Goal: Task Accomplishment & Management: Use online tool/utility

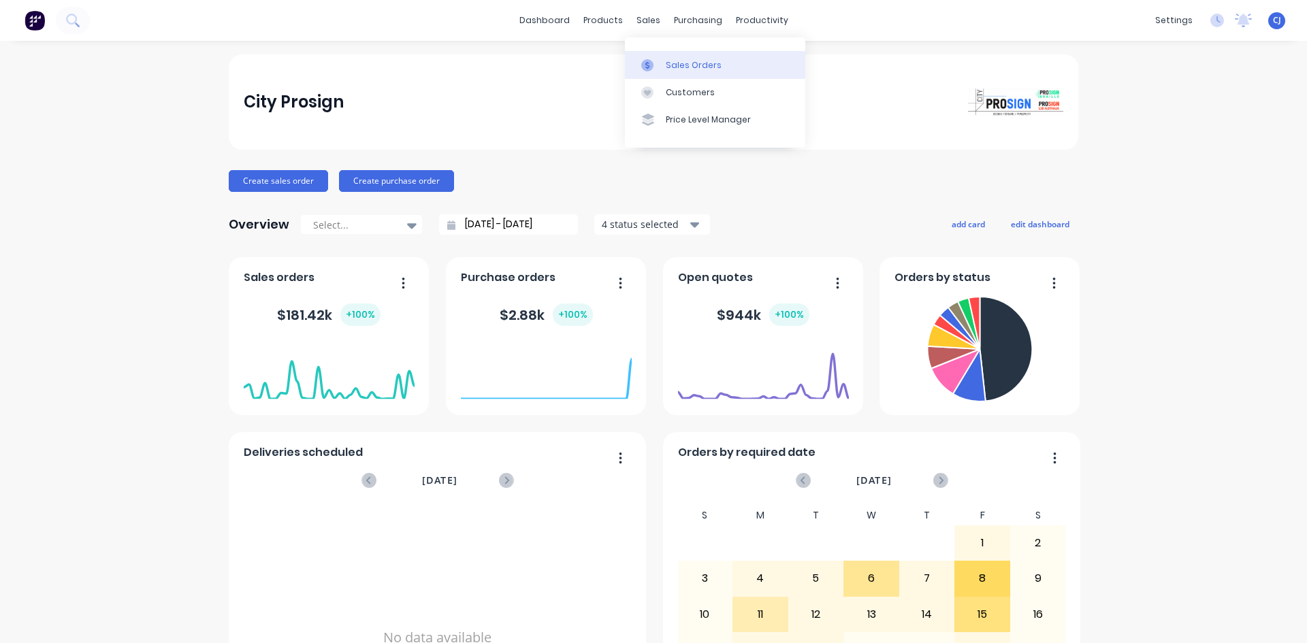
click at [666, 65] on div "Sales Orders" at bounding box center [694, 65] width 56 height 12
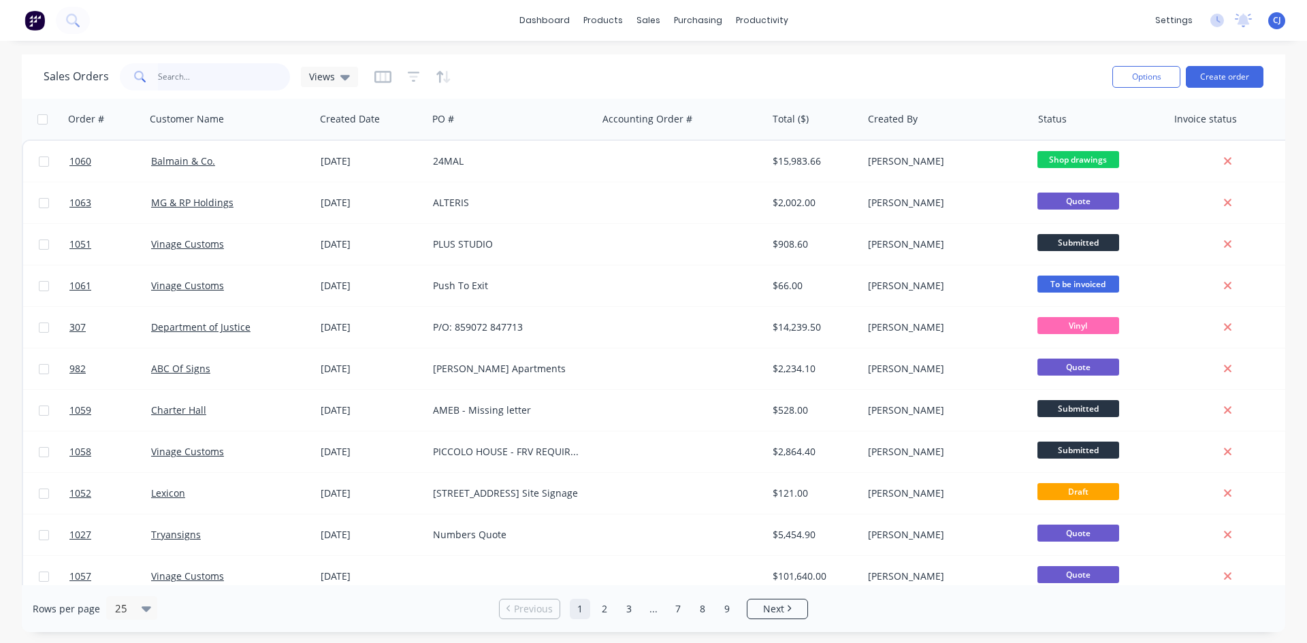
click at [242, 86] on input "text" at bounding box center [224, 76] width 133 height 27
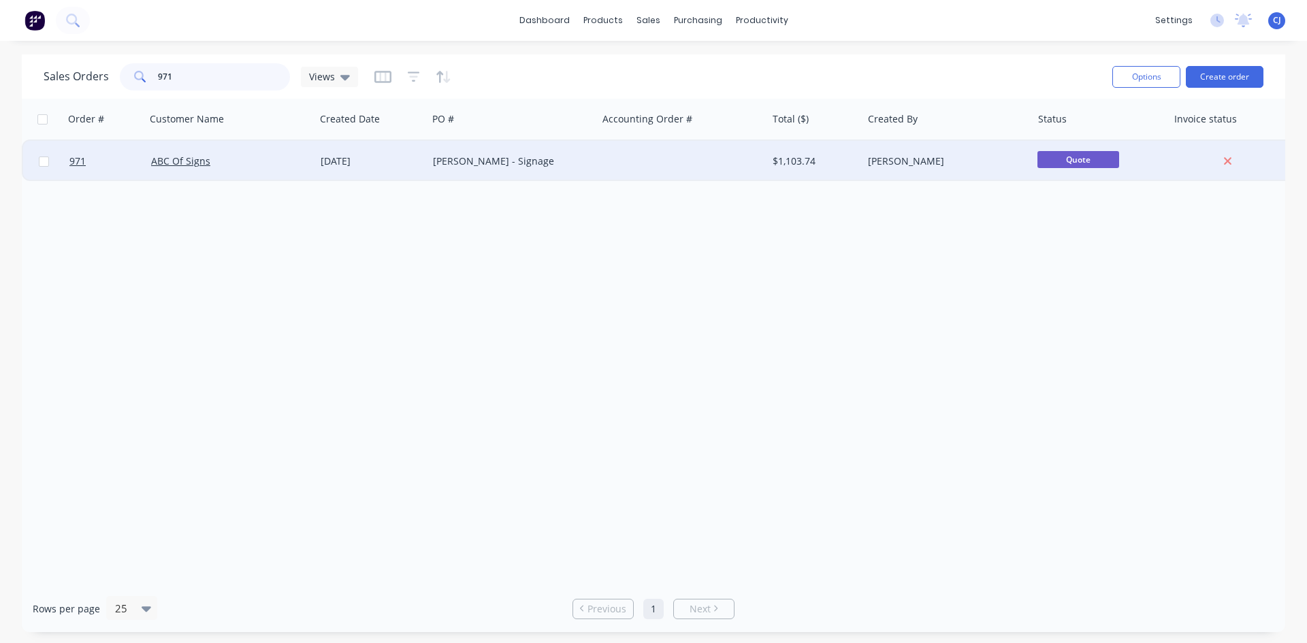
type input "971"
click at [208, 161] on div "ABC Of Signs" at bounding box center [226, 161] width 151 height 14
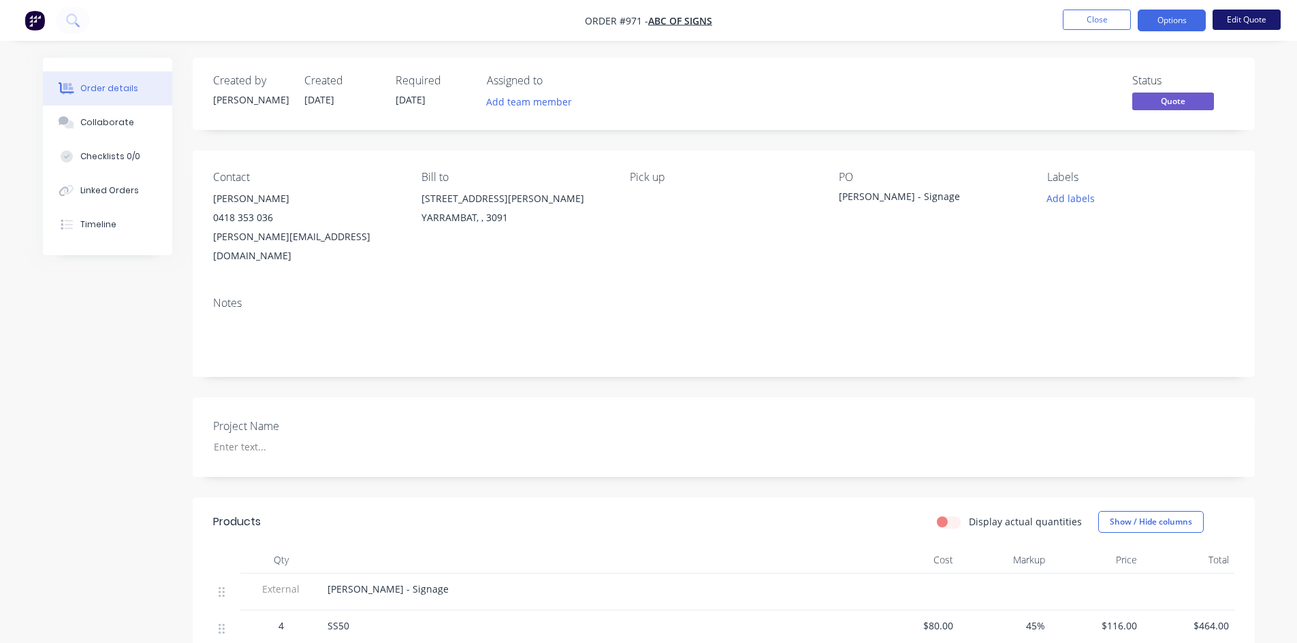
click at [1248, 22] on button "Edit Quote" at bounding box center [1246, 20] width 68 height 20
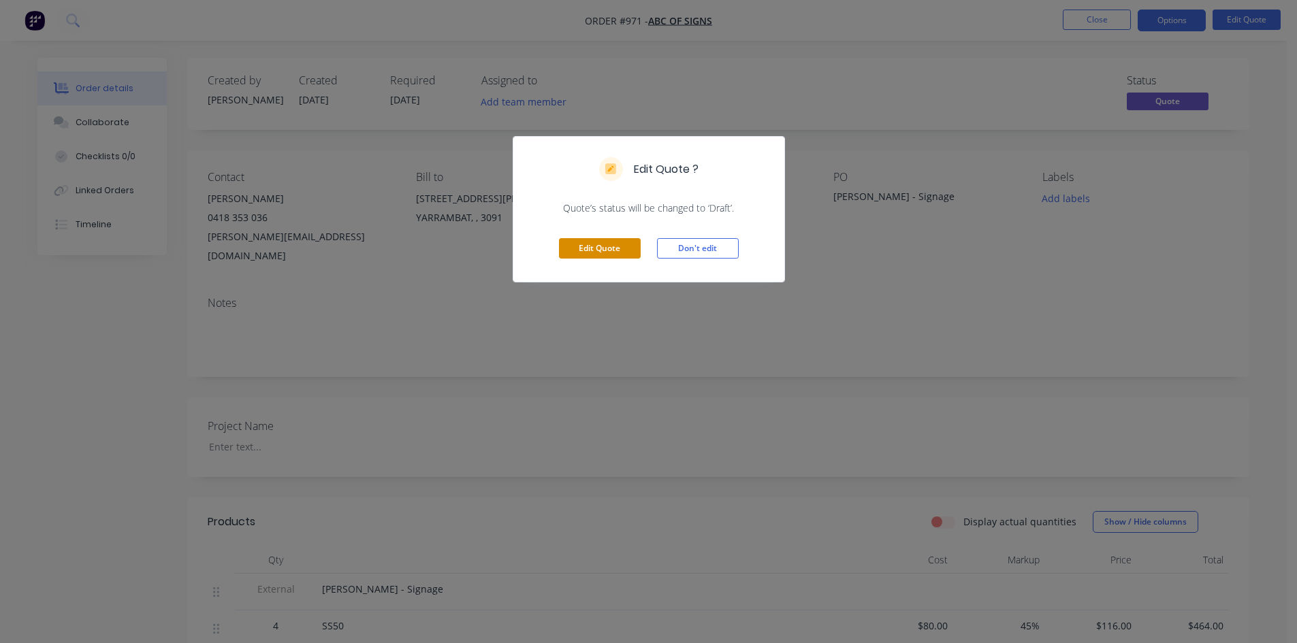
click at [604, 249] on button "Edit Quote" at bounding box center [600, 248] width 82 height 20
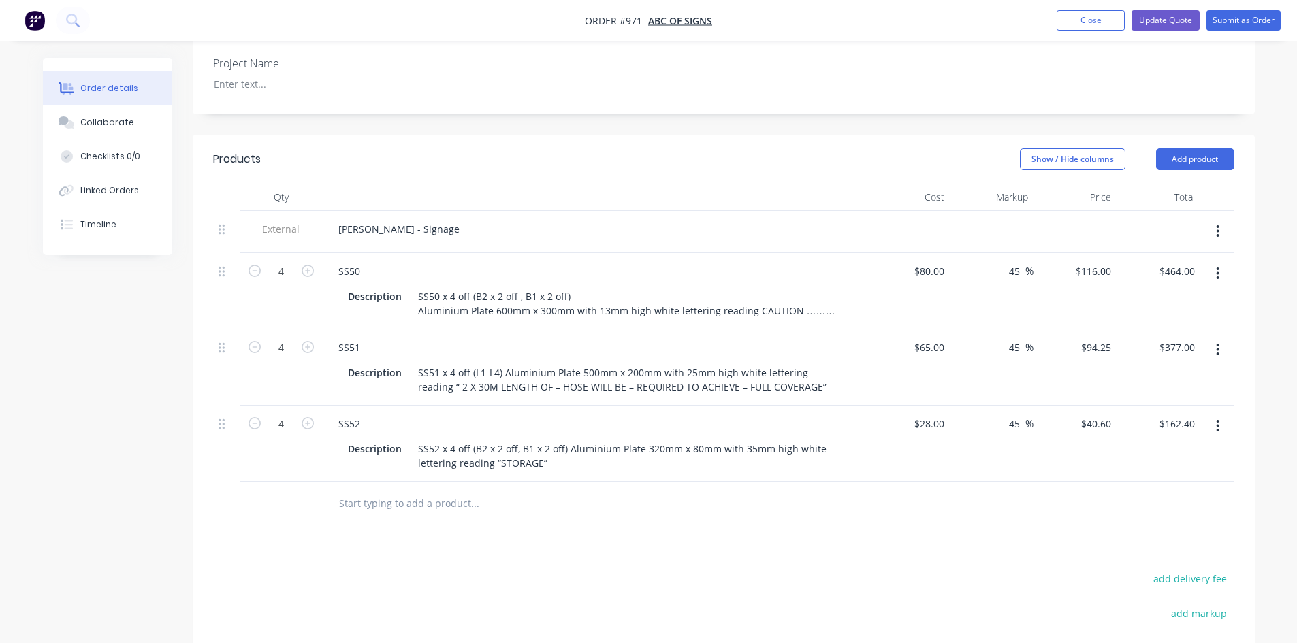
scroll to position [408, 0]
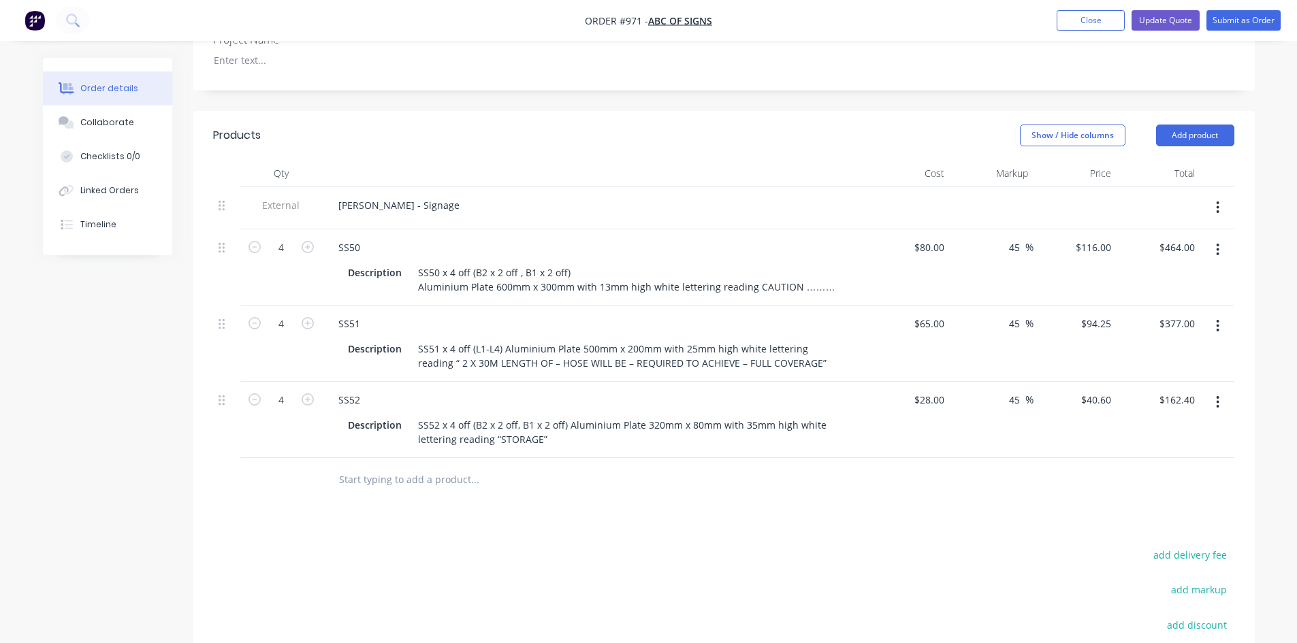
click at [1218, 395] on icon "button" at bounding box center [1217, 402] width 3 height 15
click at [1137, 510] on div "Delete" at bounding box center [1169, 520] width 105 height 20
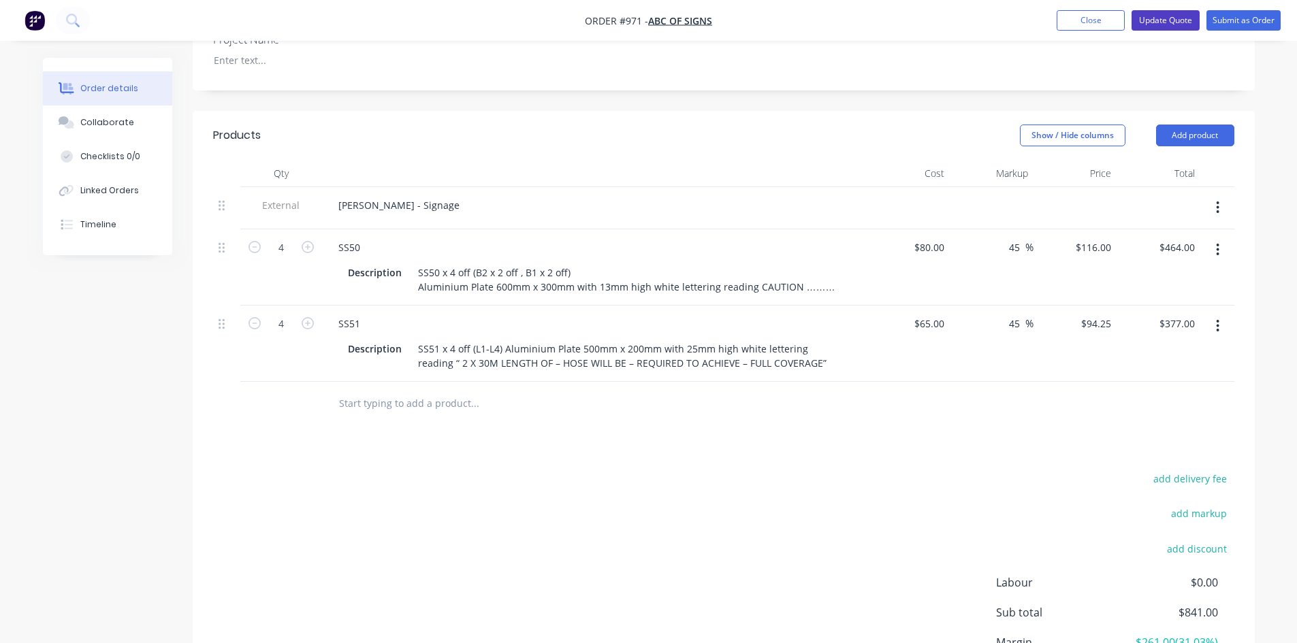
click at [1179, 20] on button "Update Quote" at bounding box center [1165, 20] width 68 height 20
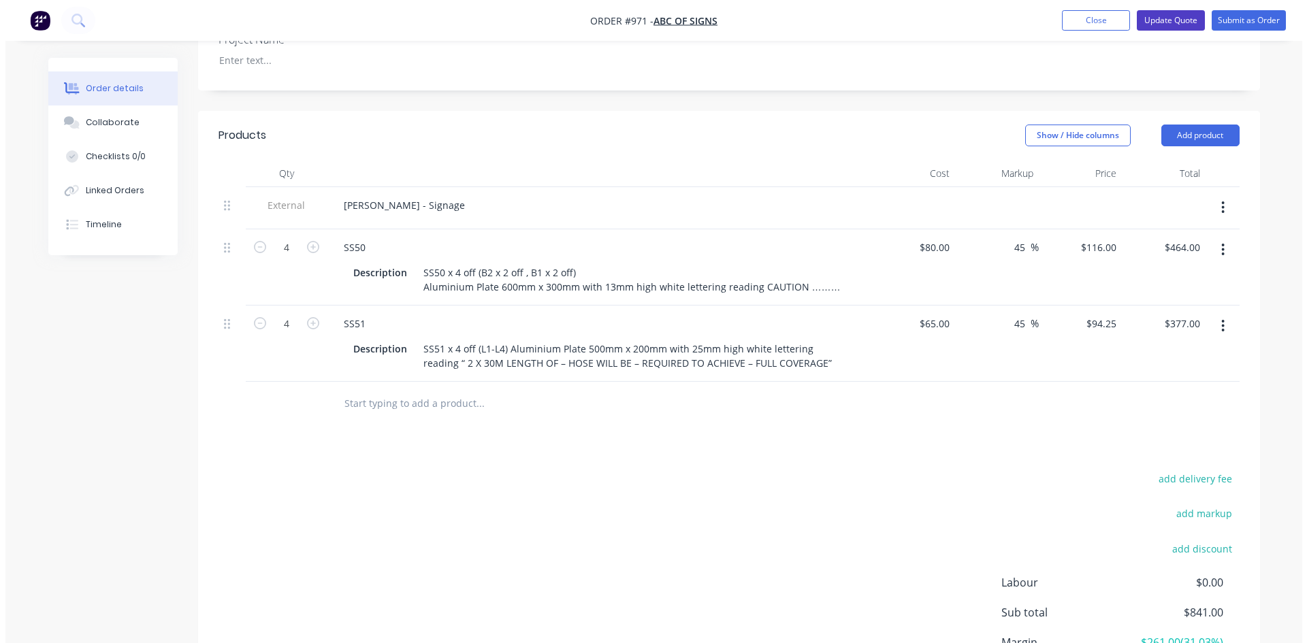
scroll to position [0, 0]
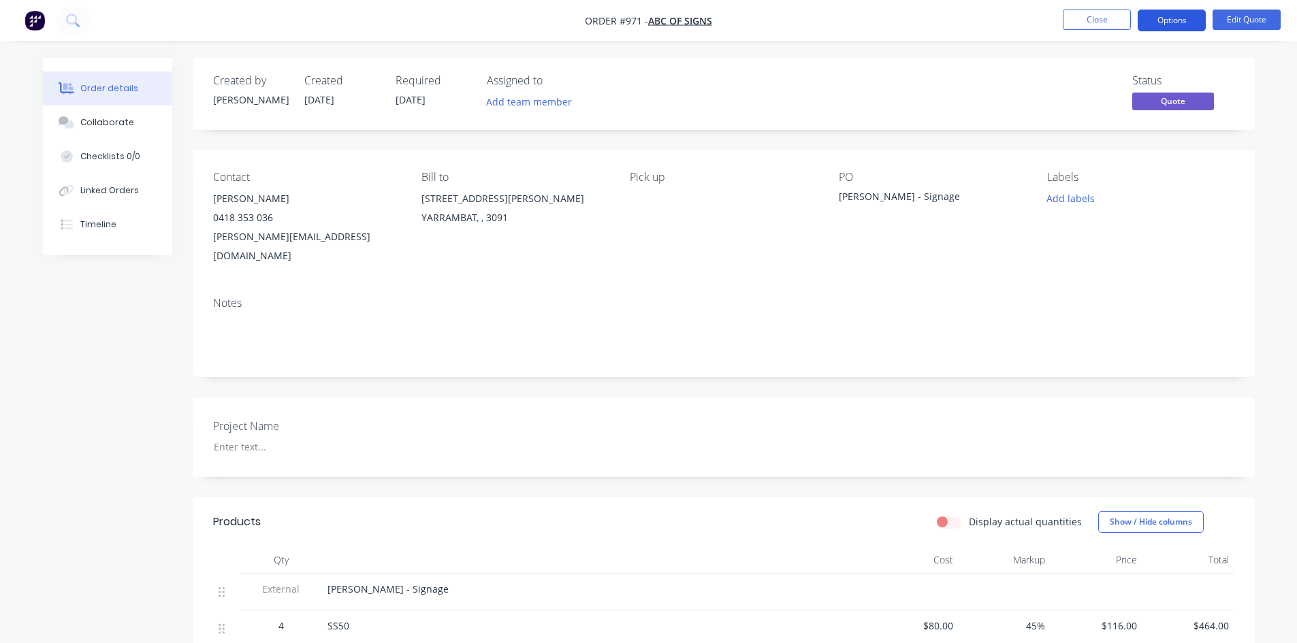
click at [1179, 26] on button "Options" at bounding box center [1171, 21] width 68 height 22
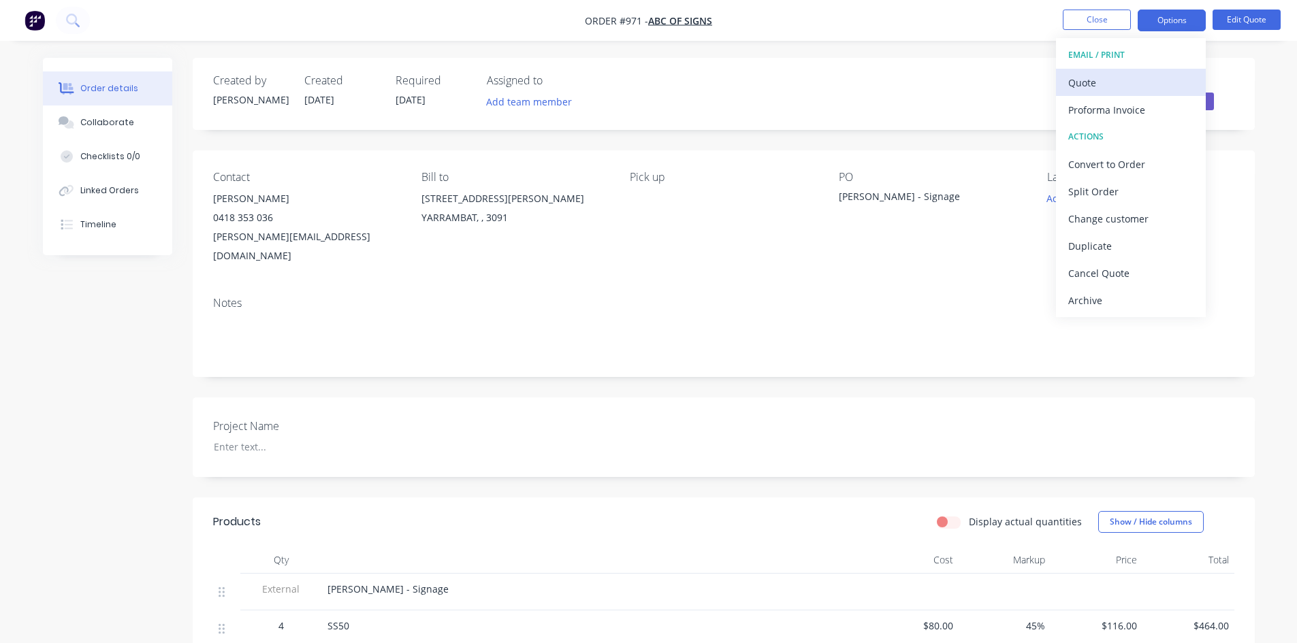
click at [1119, 82] on div "Quote" at bounding box center [1130, 83] width 125 height 20
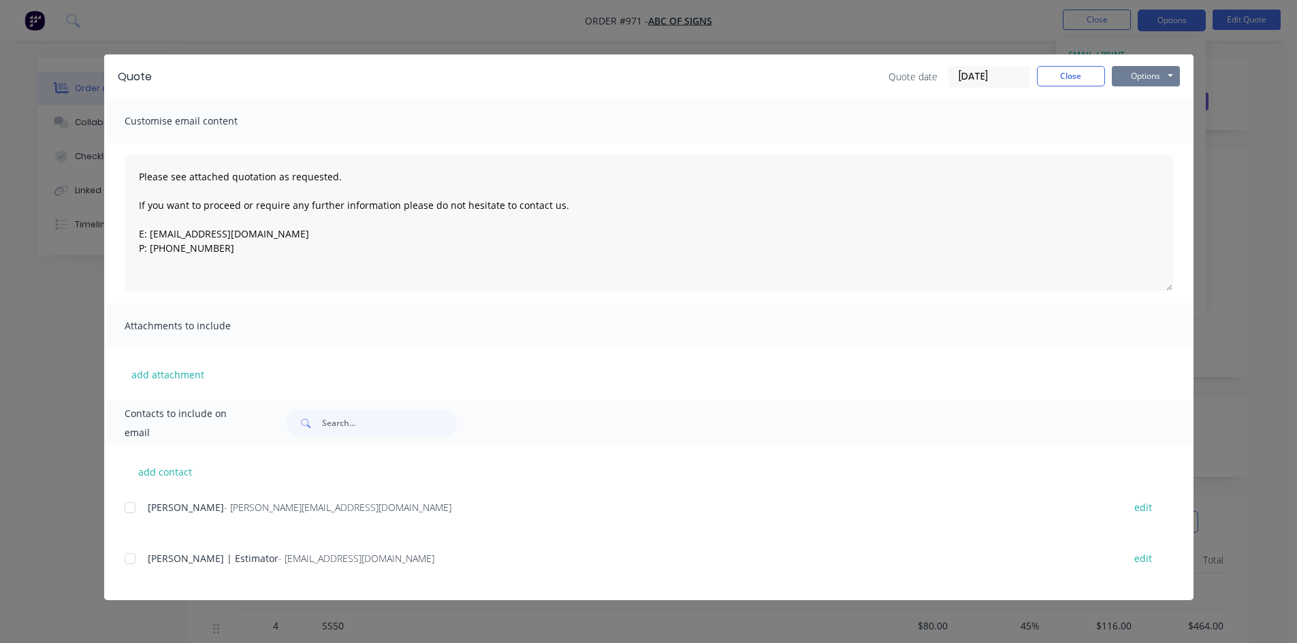
click at [1127, 76] on button "Options" at bounding box center [1145, 76] width 68 height 20
click at [1137, 120] on button "Print" at bounding box center [1154, 123] width 87 height 22
